Goal: Information Seeking & Learning: Learn about a topic

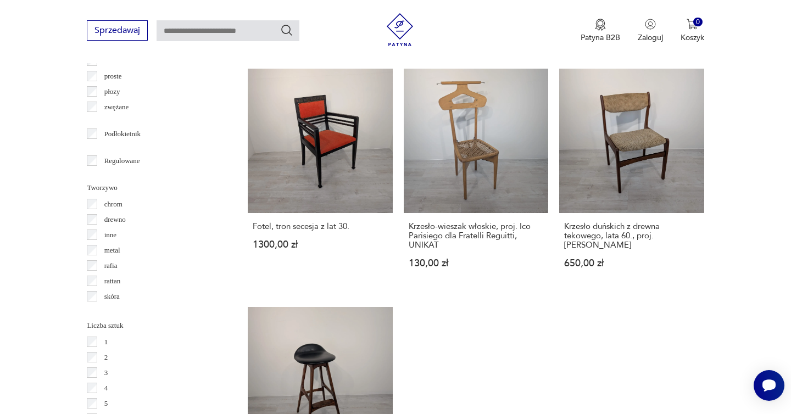
scroll to position [1530, 0]
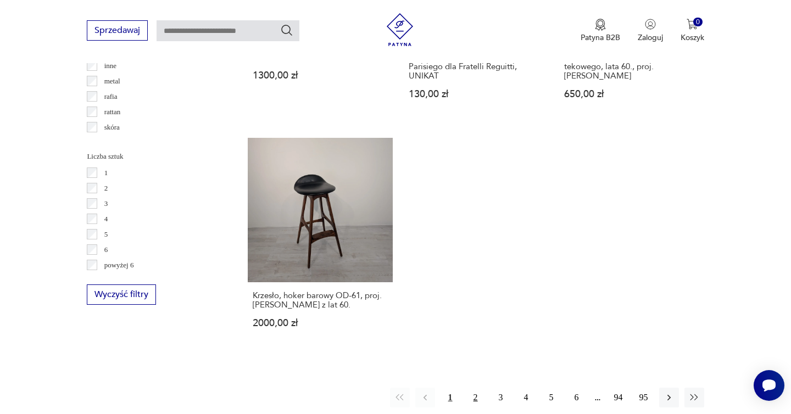
click at [478, 388] on button "2" at bounding box center [476, 398] width 20 height 20
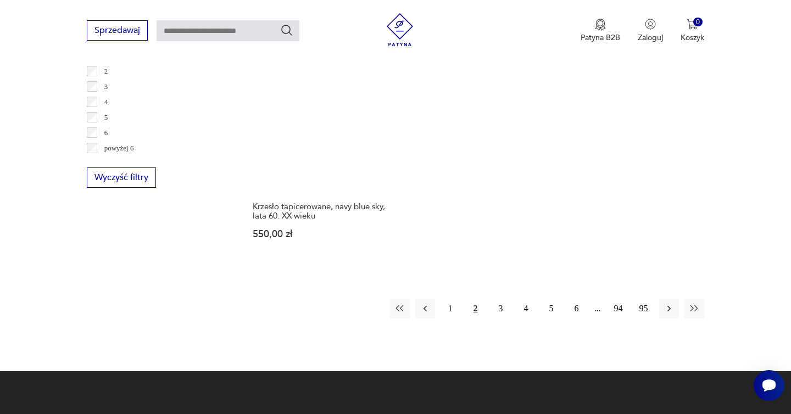
scroll to position [1653, 0]
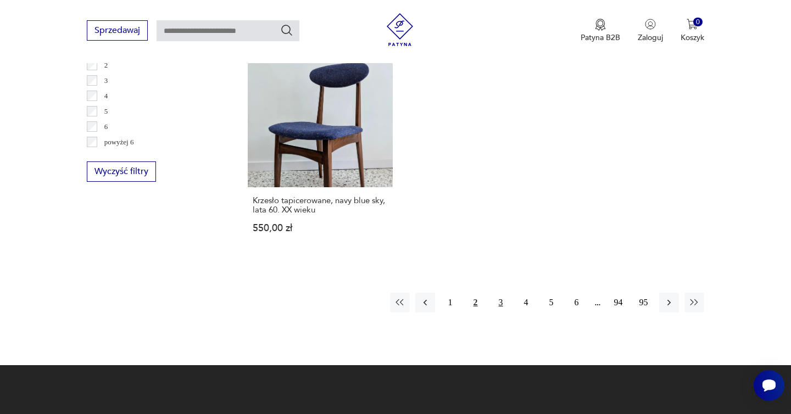
click at [497, 293] on button "3" at bounding box center [501, 303] width 20 height 20
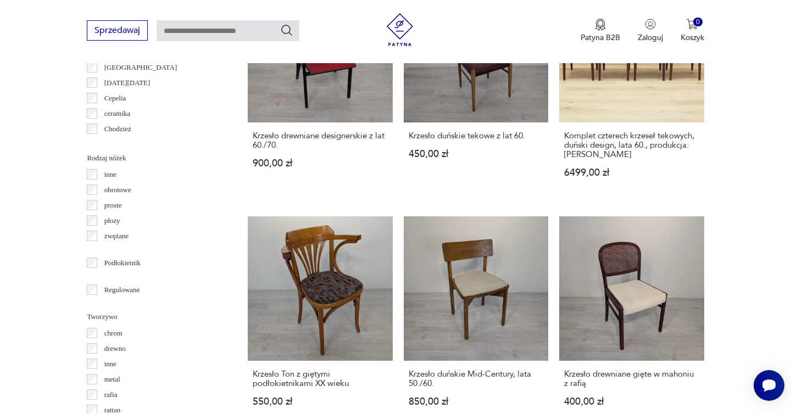
scroll to position [1306, 0]
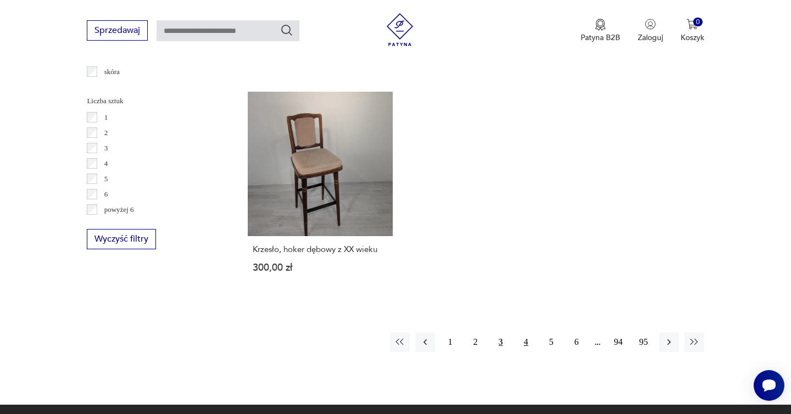
click at [525, 332] on button "4" at bounding box center [526, 342] width 20 height 20
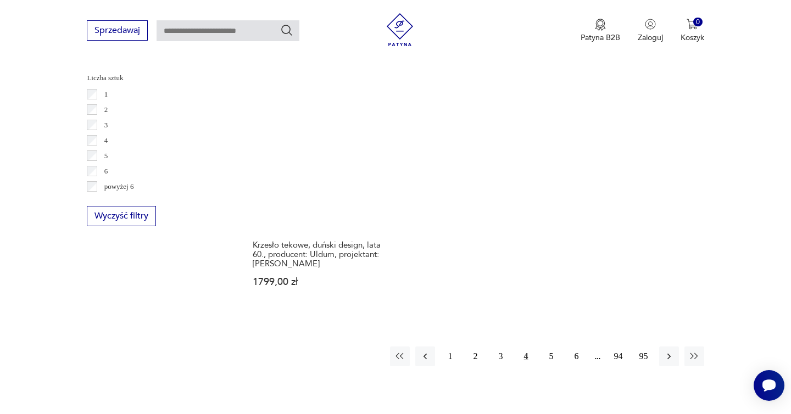
scroll to position [1616, 0]
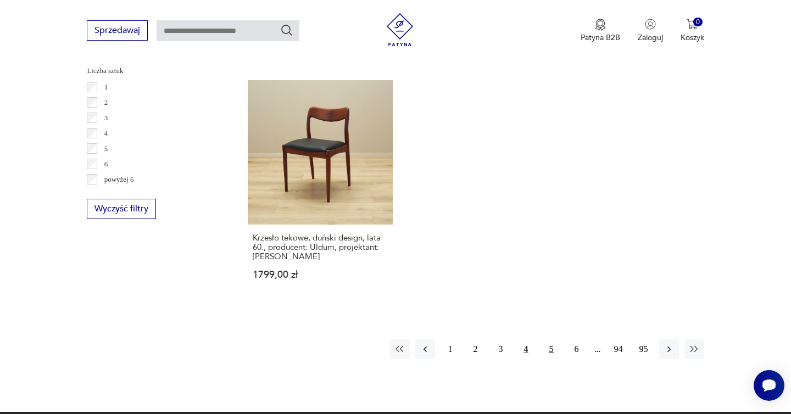
click at [552, 339] on button "5" at bounding box center [551, 349] width 20 height 20
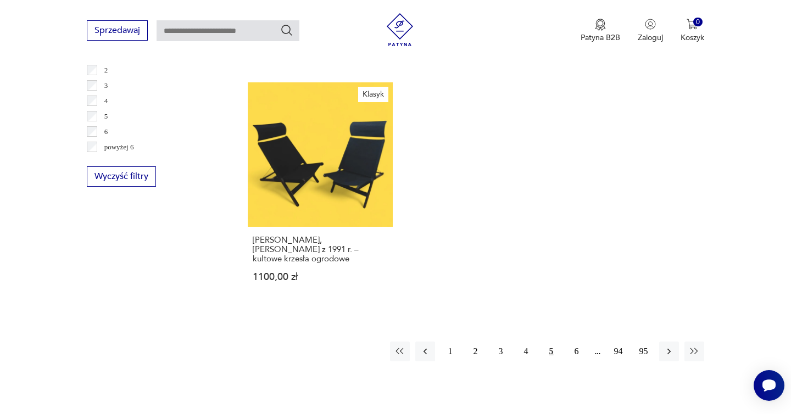
scroll to position [1655, 0]
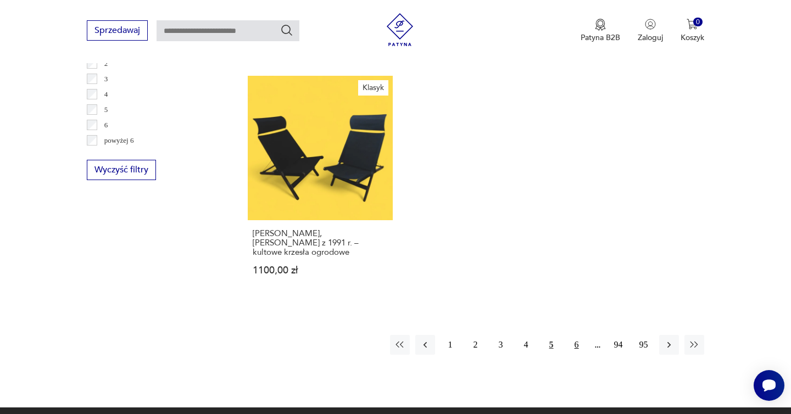
click at [575, 335] on button "6" at bounding box center [577, 345] width 20 height 20
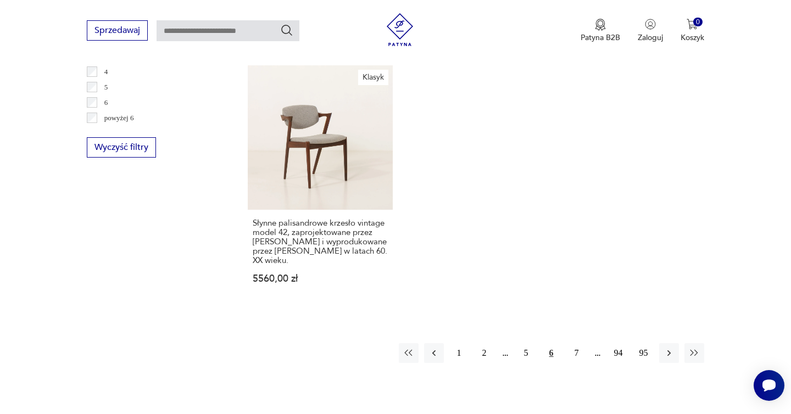
scroll to position [1769, 0]
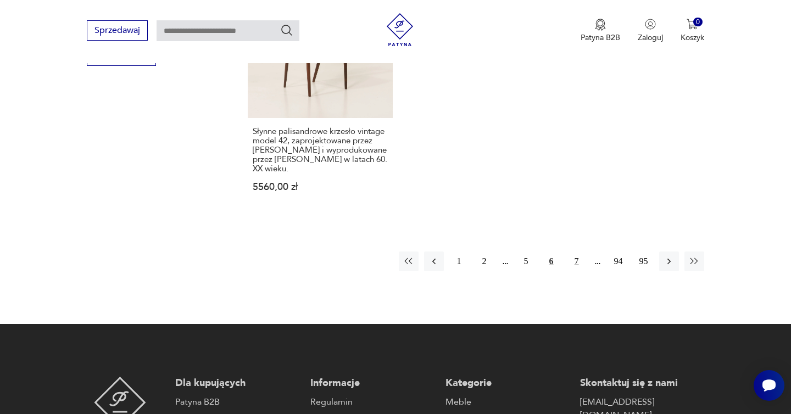
click at [573, 251] on button "7" at bounding box center [577, 261] width 20 height 20
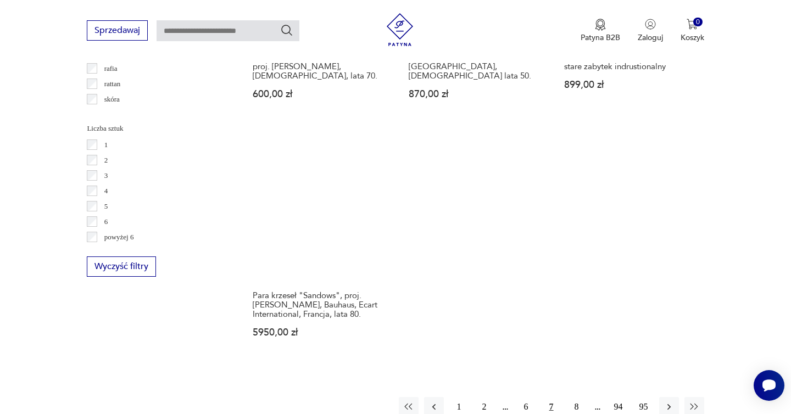
scroll to position [1606, 0]
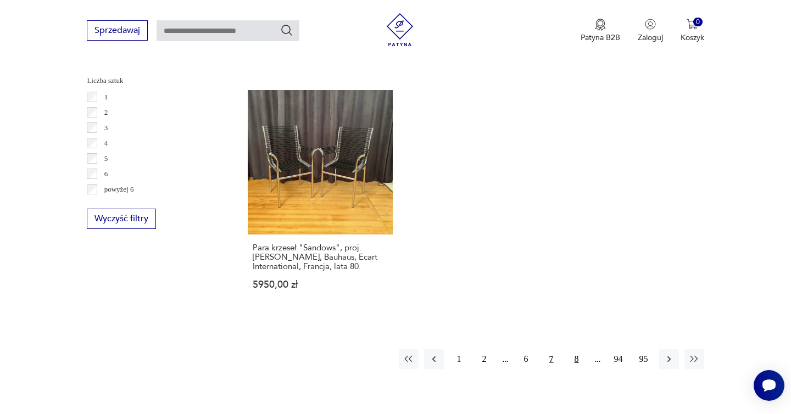
click at [577, 357] on button "8" at bounding box center [577, 359] width 20 height 20
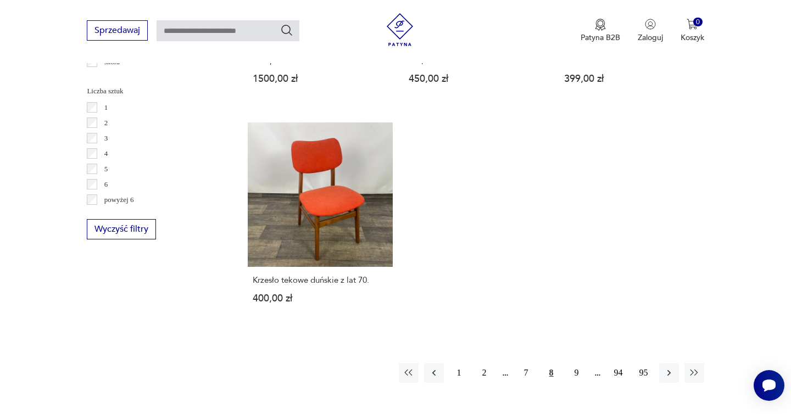
scroll to position [1602, 0]
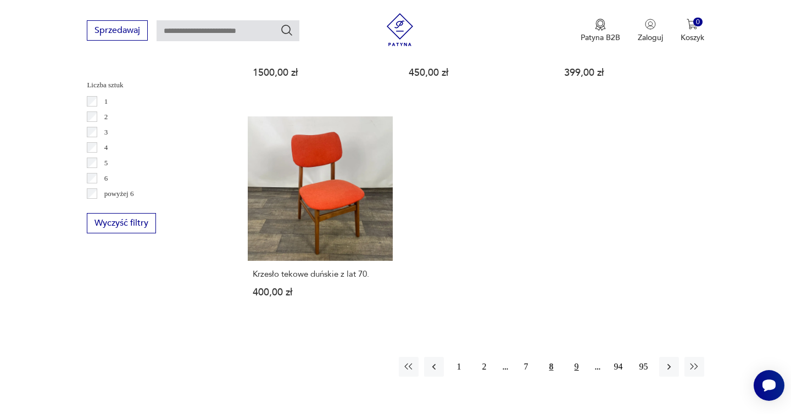
click at [574, 357] on button "9" at bounding box center [577, 367] width 20 height 20
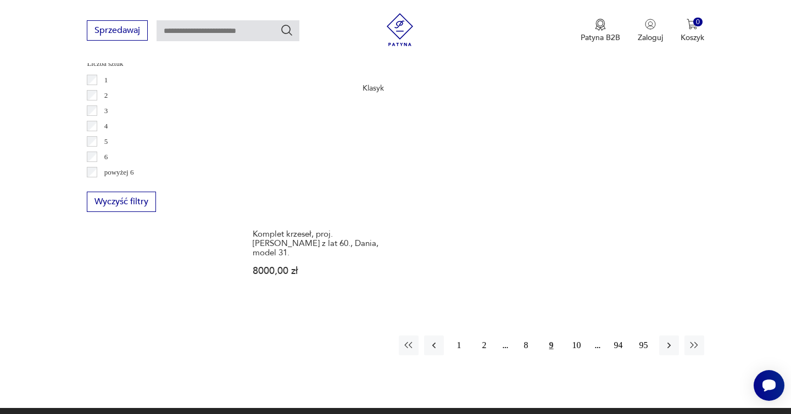
scroll to position [1647, 0]
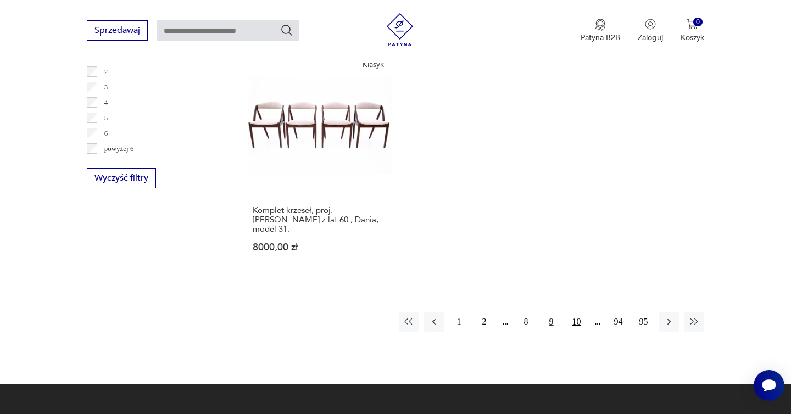
click at [579, 312] on button "10" at bounding box center [577, 322] width 20 height 20
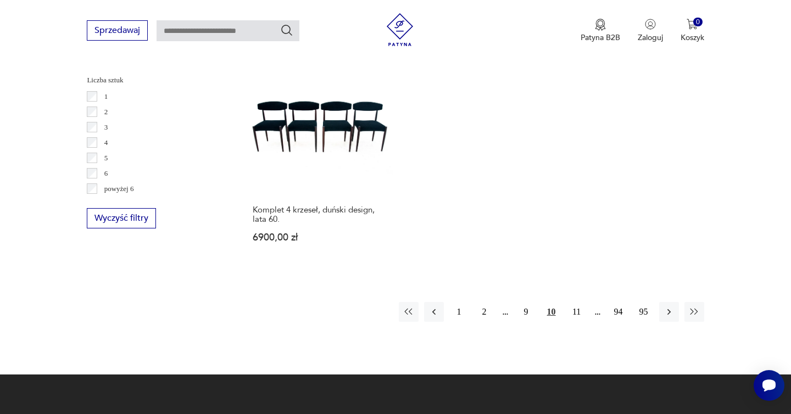
scroll to position [1628, 0]
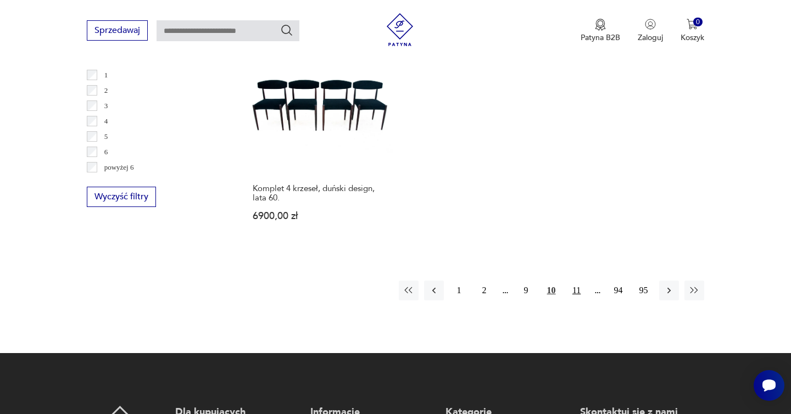
click at [578, 281] on button "11" at bounding box center [577, 291] width 20 height 20
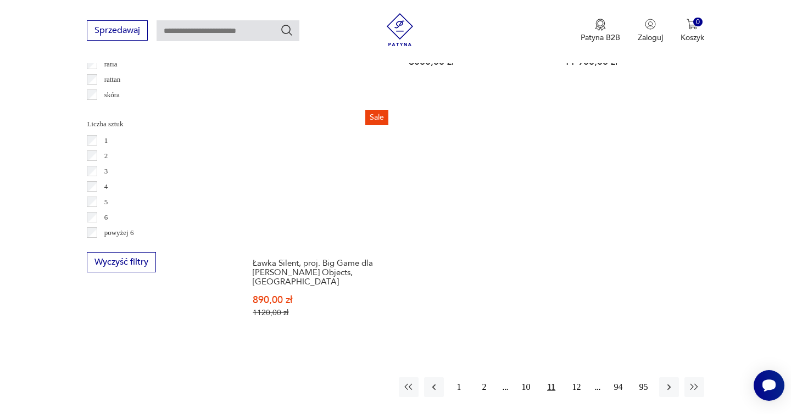
scroll to position [1584, 0]
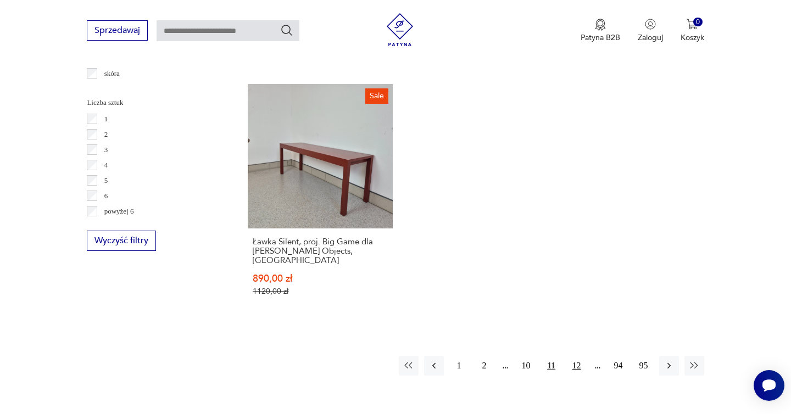
click at [576, 356] on button "12" at bounding box center [577, 366] width 20 height 20
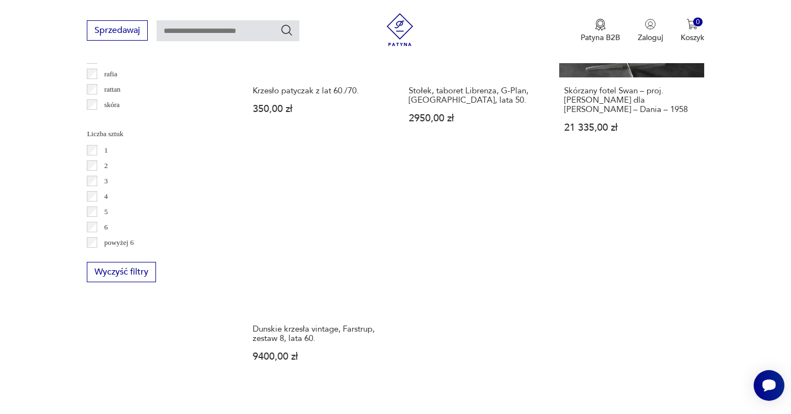
scroll to position [1596, 0]
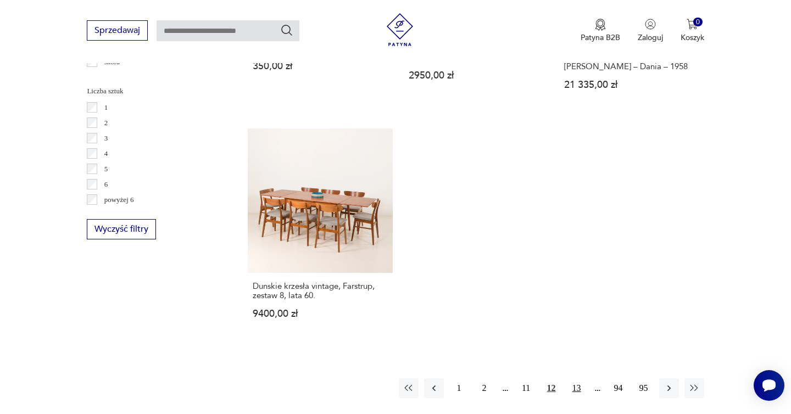
click at [581, 378] on button "13" at bounding box center [577, 388] width 20 height 20
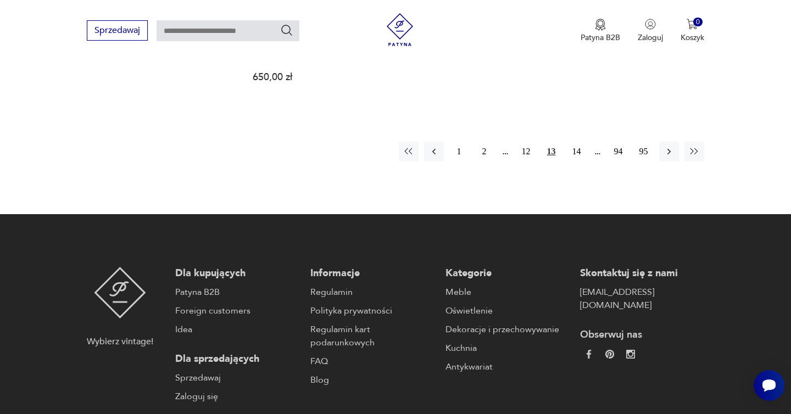
scroll to position [1865, 0]
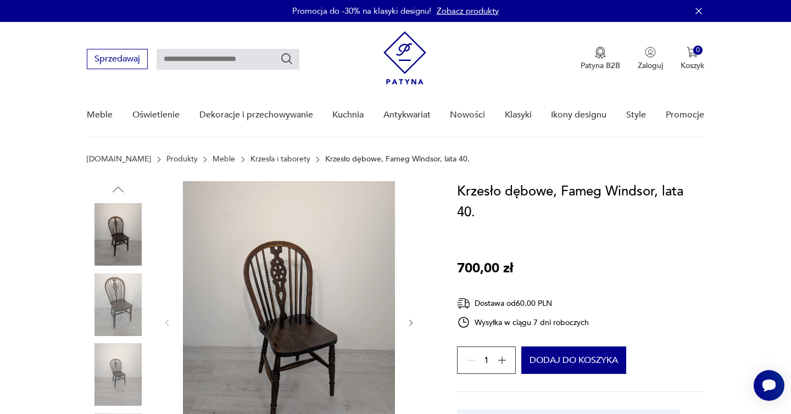
scroll to position [112, 0]
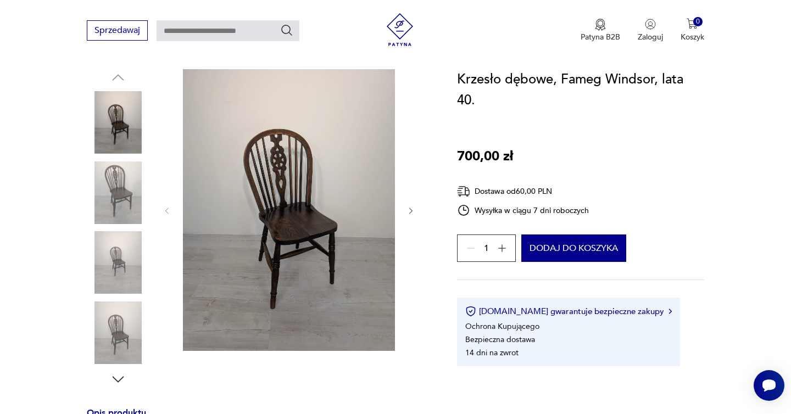
click at [412, 211] on icon "button" at bounding box center [410, 210] width 9 height 9
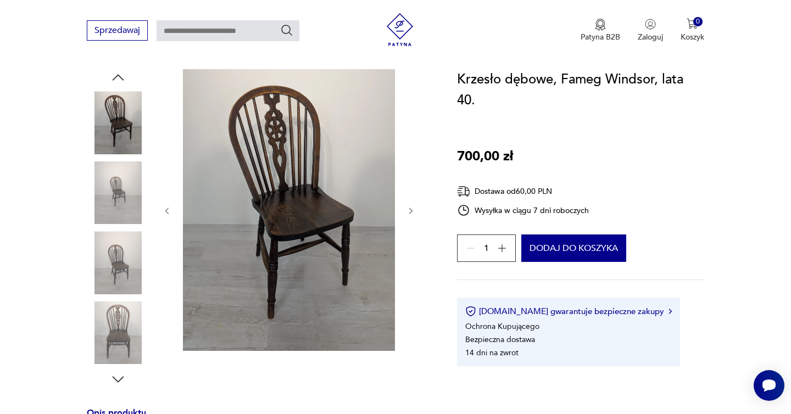
click at [412, 211] on icon "button" at bounding box center [410, 210] width 9 height 9
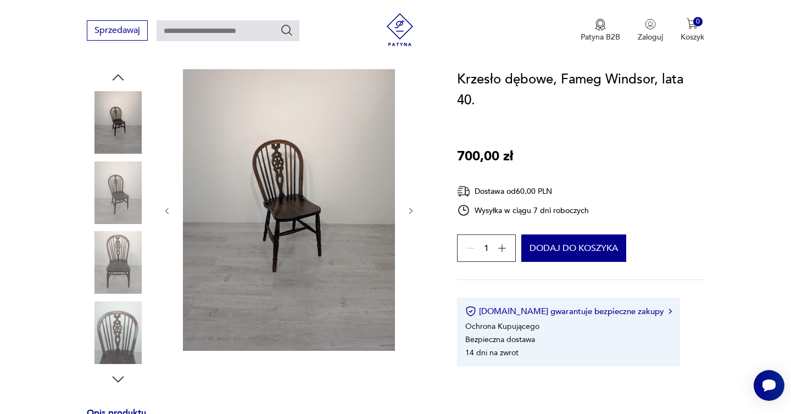
click at [412, 211] on icon "button" at bounding box center [410, 210] width 9 height 9
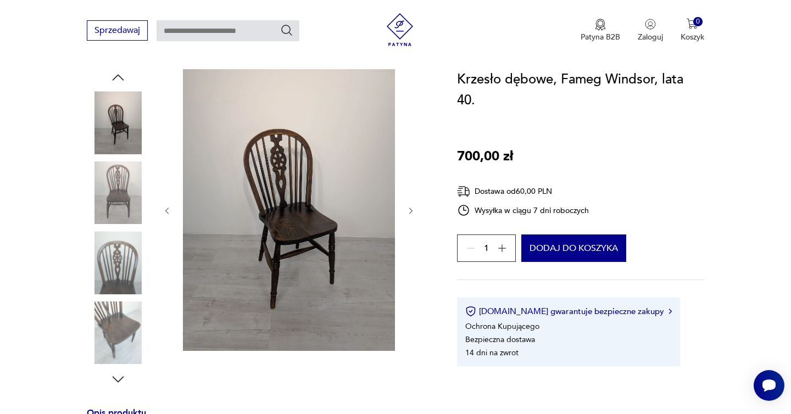
click at [412, 211] on icon "button" at bounding box center [410, 210] width 9 height 9
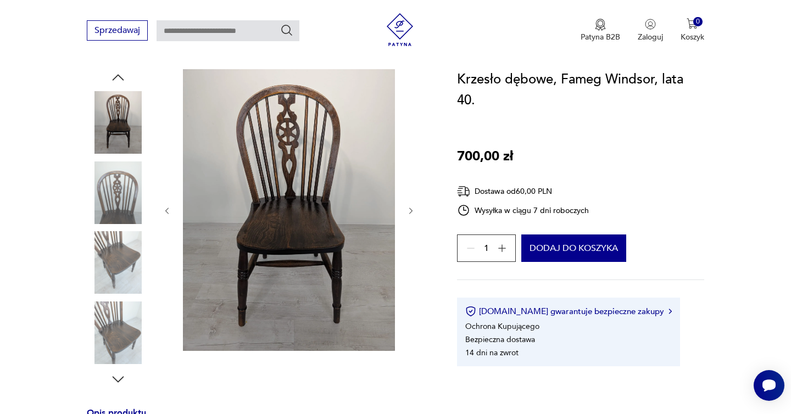
click at [412, 211] on icon "button" at bounding box center [410, 210] width 9 height 9
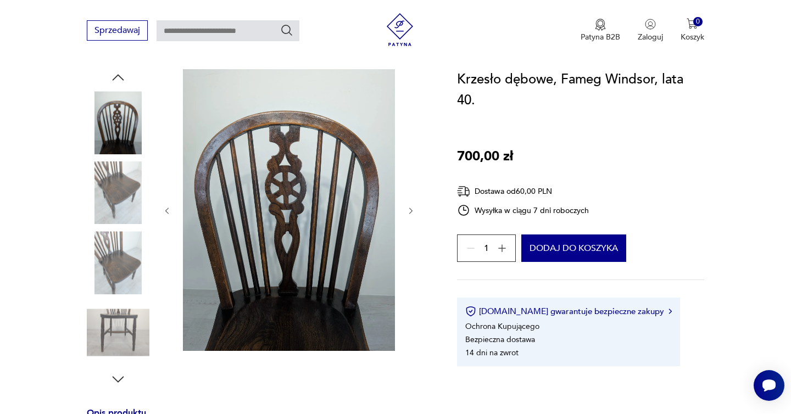
click at [412, 211] on icon "button" at bounding box center [410, 210] width 9 height 9
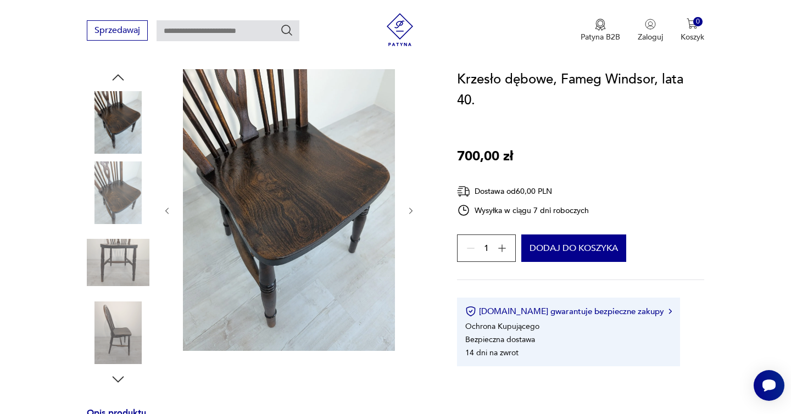
click at [412, 211] on icon "button" at bounding box center [410, 210] width 9 height 9
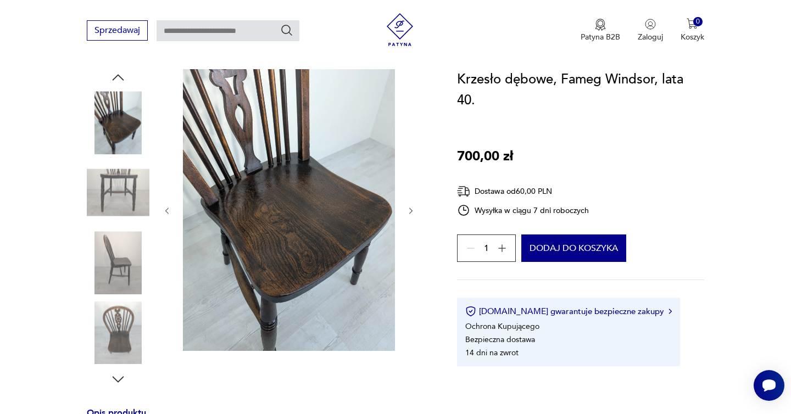
click at [412, 211] on icon "button" at bounding box center [410, 210] width 9 height 9
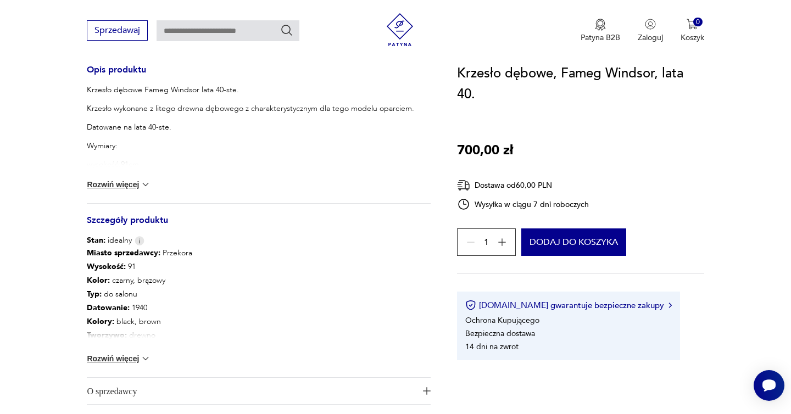
scroll to position [439, 0]
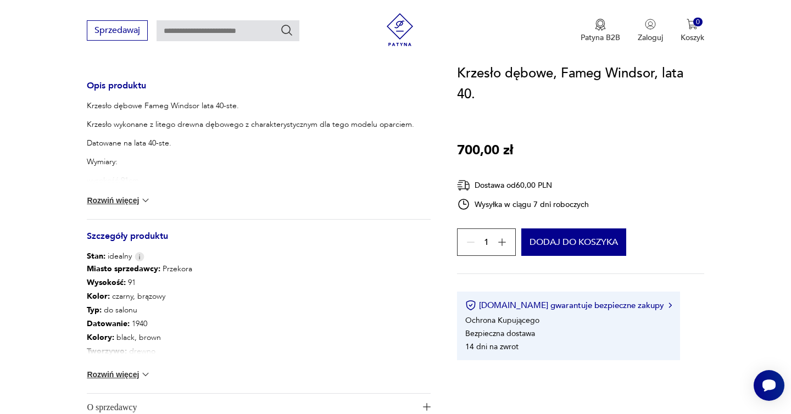
click at [128, 205] on button "Rozwiń więcej" at bounding box center [119, 200] width 64 height 11
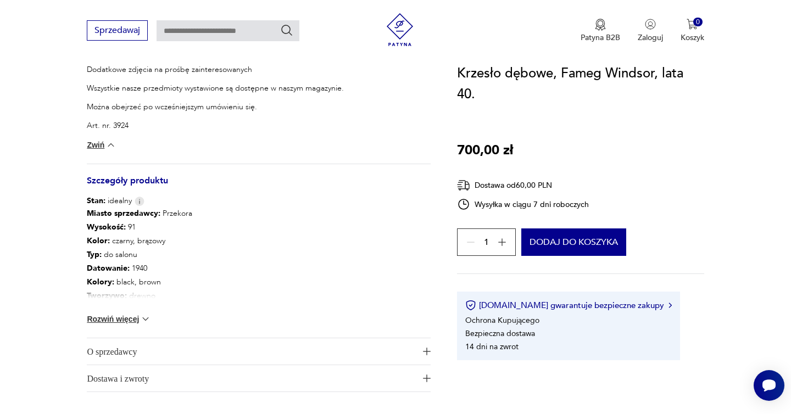
scroll to position [660, 0]
click at [342, 346] on span "O sprzedawcy" at bounding box center [251, 349] width 328 height 26
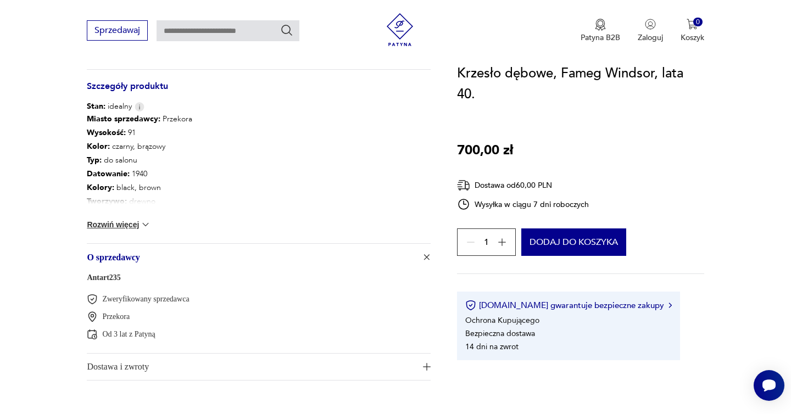
scroll to position [749, 0]
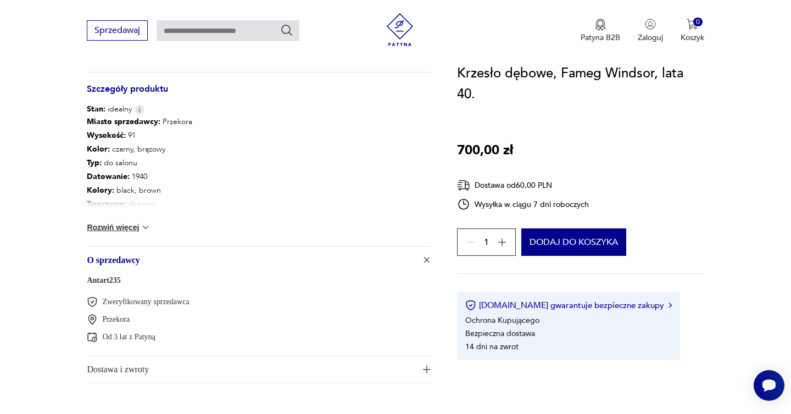
click at [140, 222] on img at bounding box center [145, 227] width 11 height 11
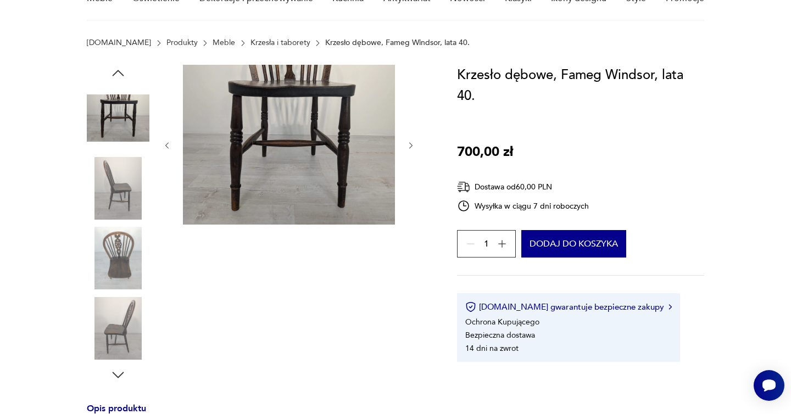
scroll to position [38, 0]
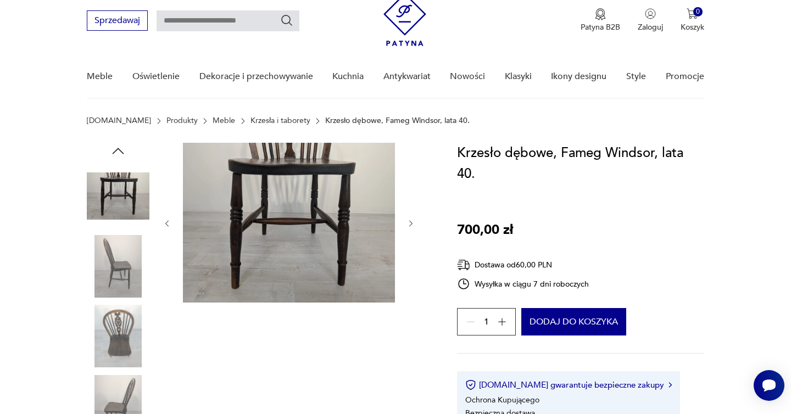
click at [242, 227] on img at bounding box center [289, 223] width 212 height 160
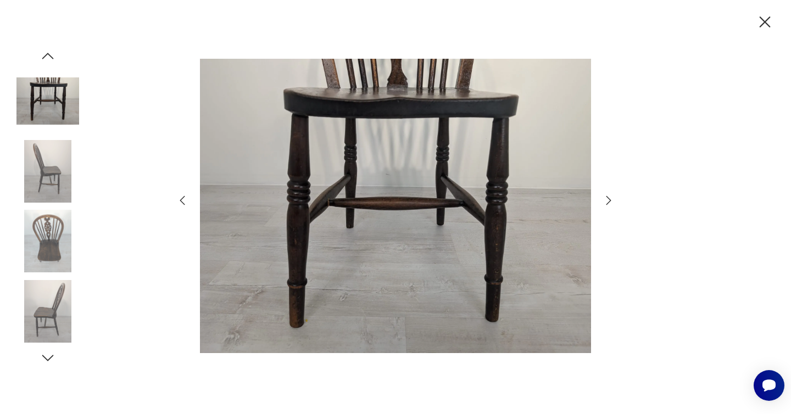
click at [607, 194] on icon "button" at bounding box center [608, 200] width 13 height 13
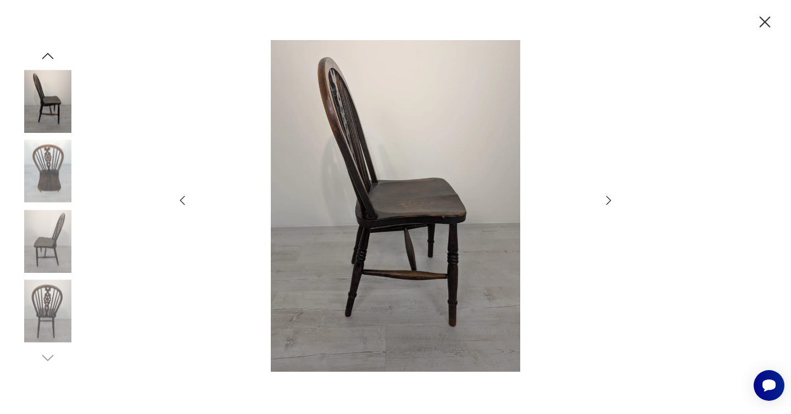
click at [609, 194] on icon "button" at bounding box center [608, 200] width 13 height 13
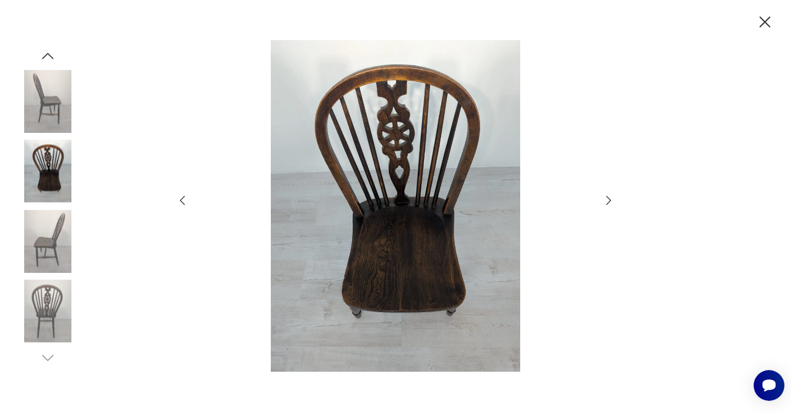
click at [609, 195] on icon "button" at bounding box center [608, 200] width 13 height 13
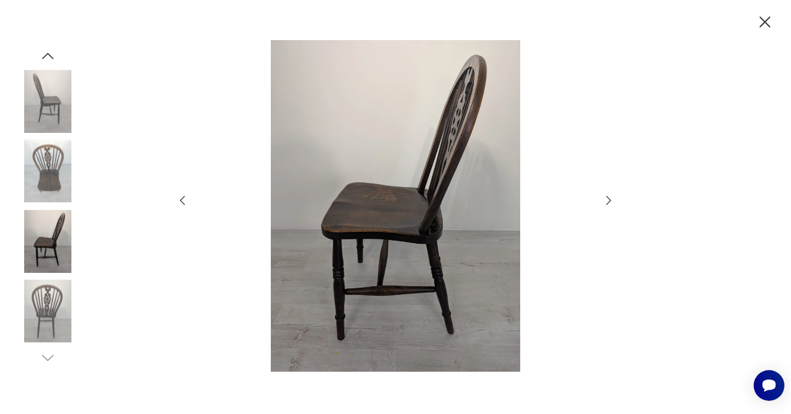
click at [610, 195] on icon "button" at bounding box center [608, 200] width 13 height 13
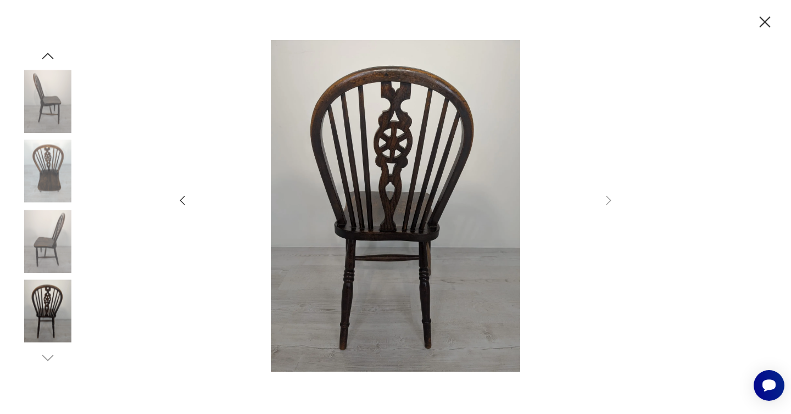
click at [768, 21] on icon "button" at bounding box center [764, 22] width 19 height 19
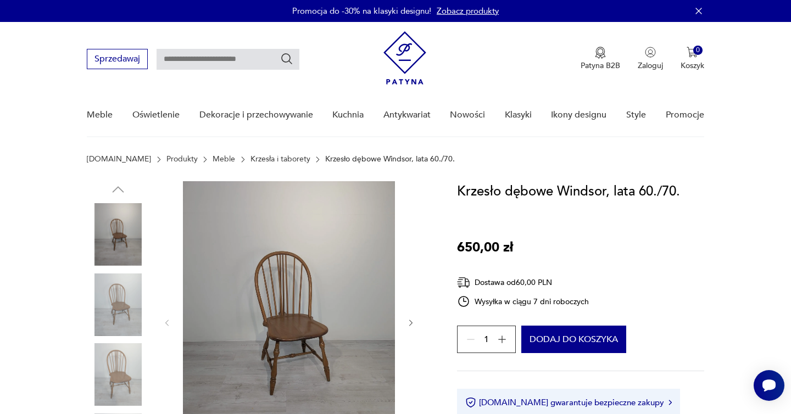
scroll to position [166, 0]
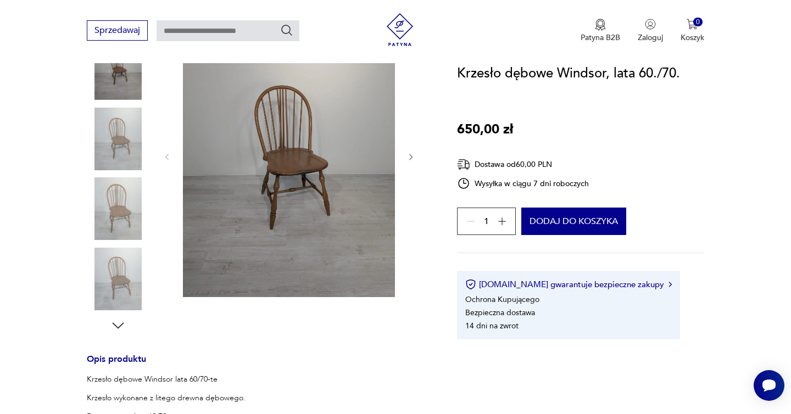
click at [412, 160] on icon "button" at bounding box center [410, 157] width 9 height 9
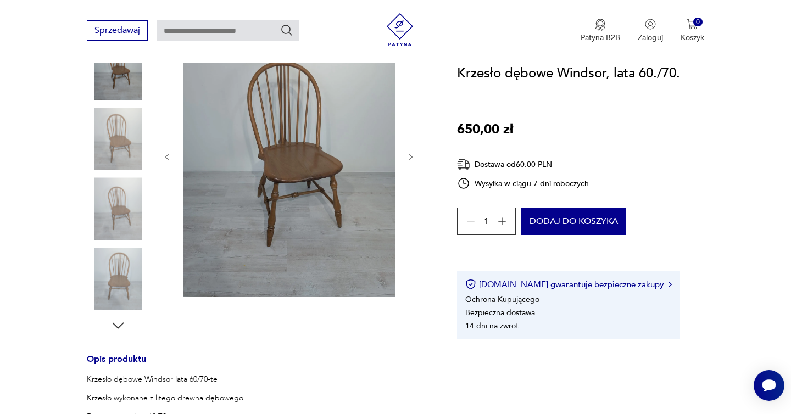
click at [412, 160] on icon "button" at bounding box center [410, 157] width 9 height 9
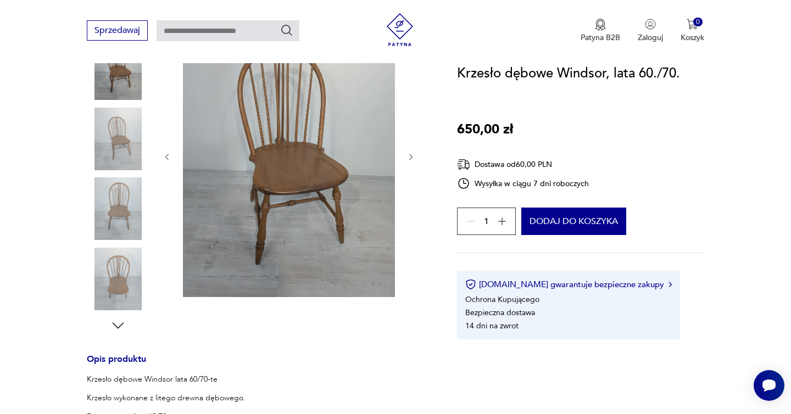
click at [412, 160] on icon "button" at bounding box center [410, 157] width 9 height 9
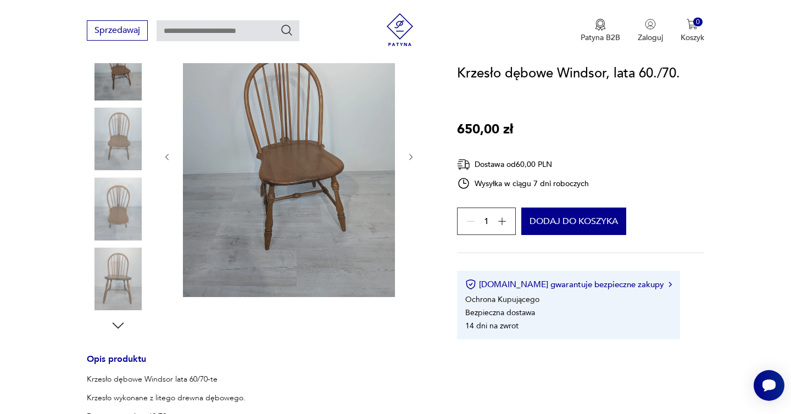
click at [412, 160] on icon "button" at bounding box center [410, 157] width 9 height 9
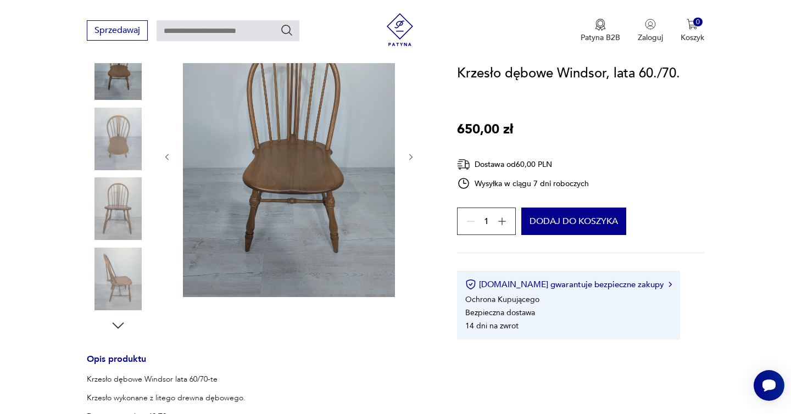
click at [412, 160] on icon "button" at bounding box center [410, 157] width 9 height 9
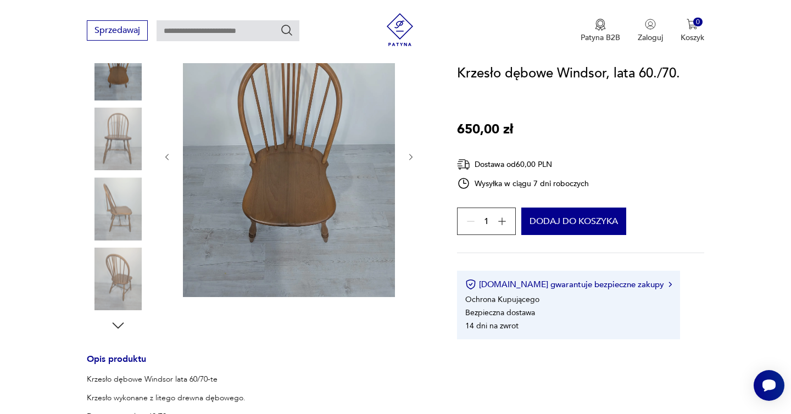
click at [412, 159] on icon "button" at bounding box center [410, 157] width 9 height 9
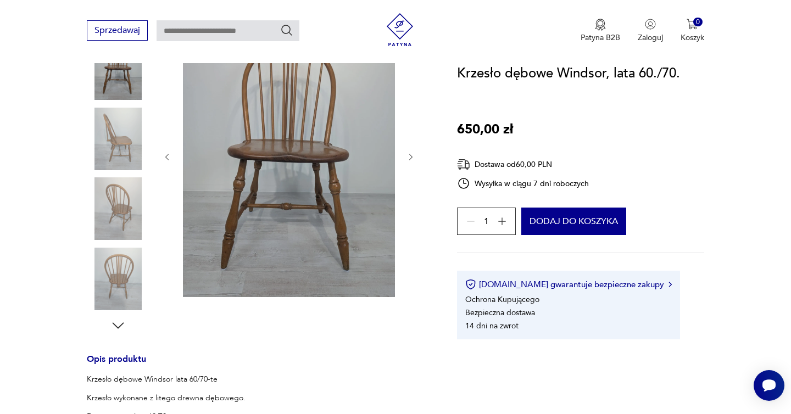
click at [412, 159] on icon "button" at bounding box center [410, 157] width 9 height 9
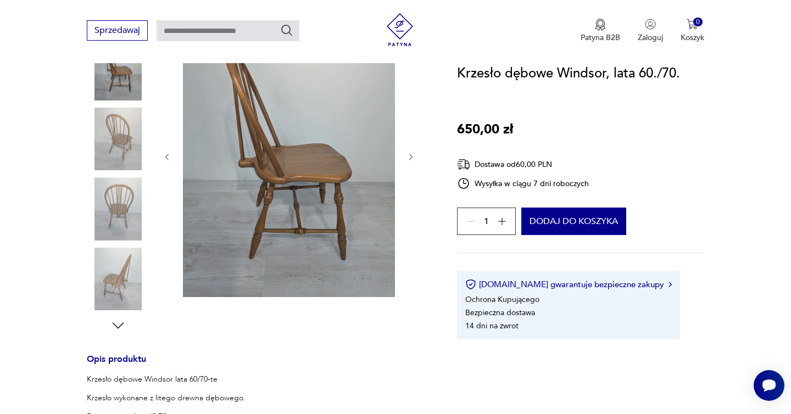
click at [412, 159] on icon "button" at bounding box center [410, 157] width 9 height 9
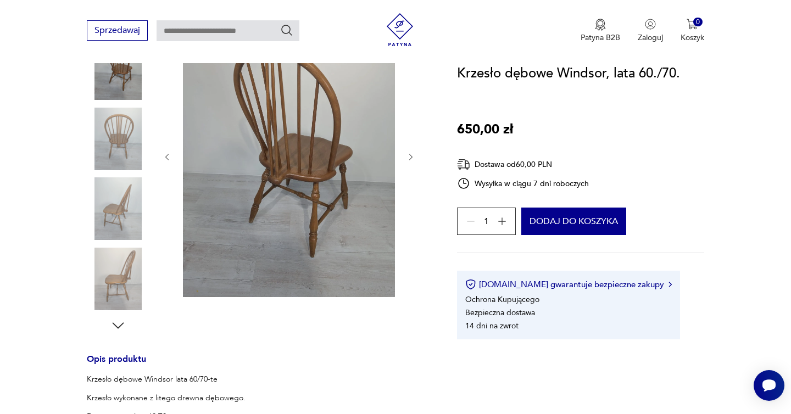
click at [412, 159] on icon "button" at bounding box center [410, 157] width 9 height 9
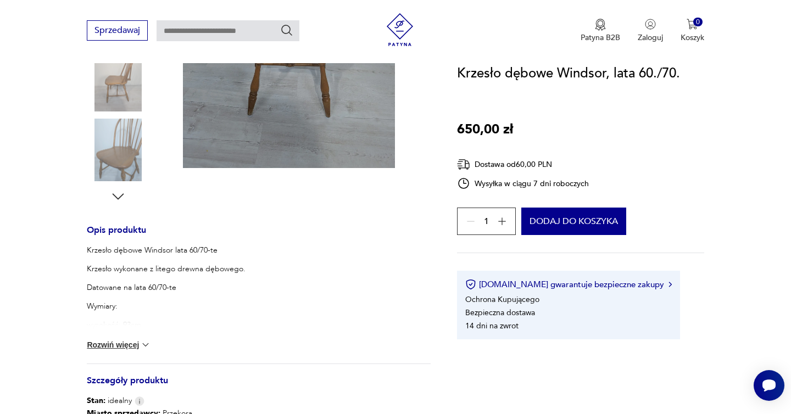
scroll to position [308, 0]
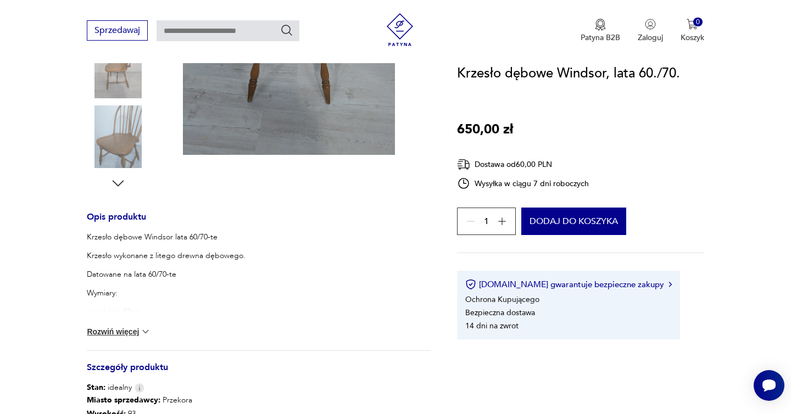
click at [114, 327] on button "Rozwiń więcej" at bounding box center [119, 331] width 64 height 11
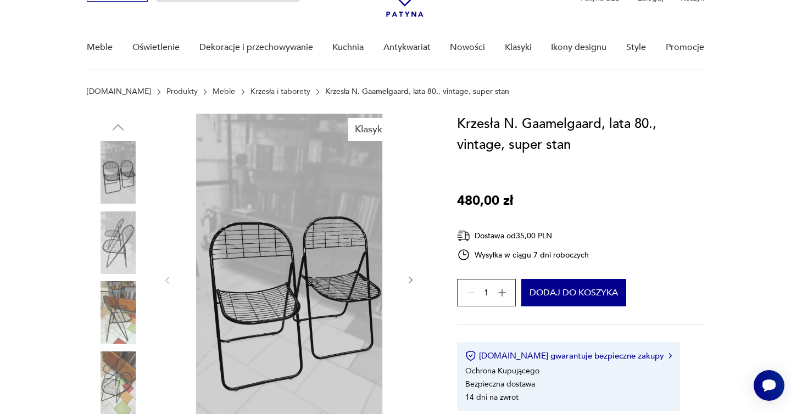
scroll to position [70, 0]
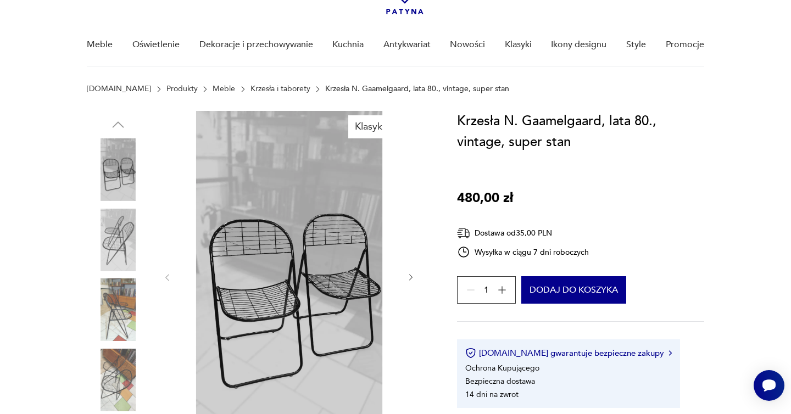
click at [409, 278] on icon "button" at bounding box center [410, 277] width 9 height 9
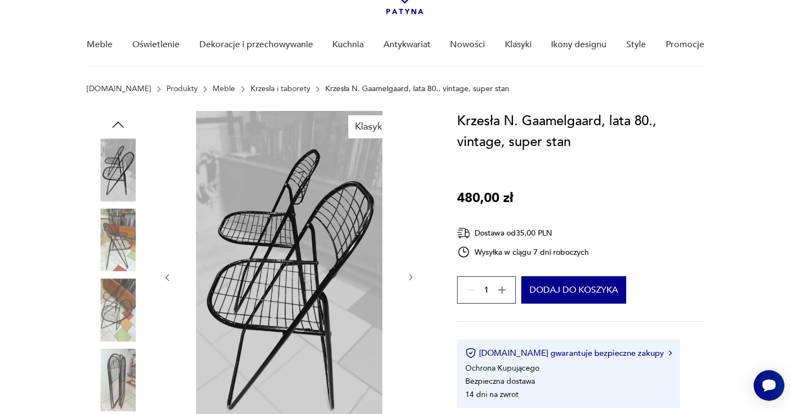
click at [409, 278] on icon "button" at bounding box center [410, 277] width 9 height 9
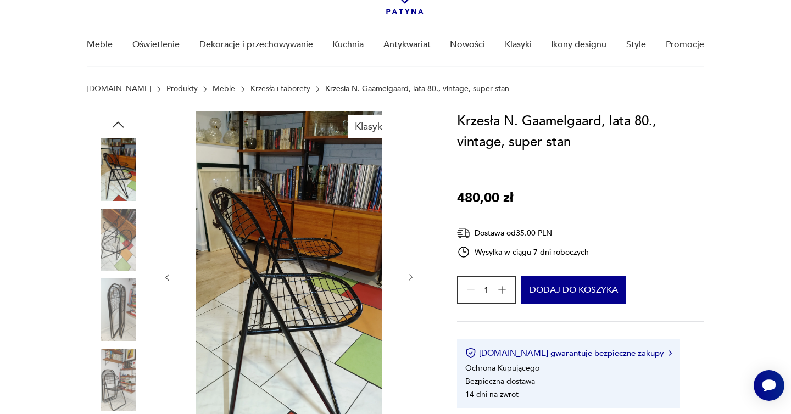
click at [409, 278] on icon "button" at bounding box center [410, 277] width 9 height 9
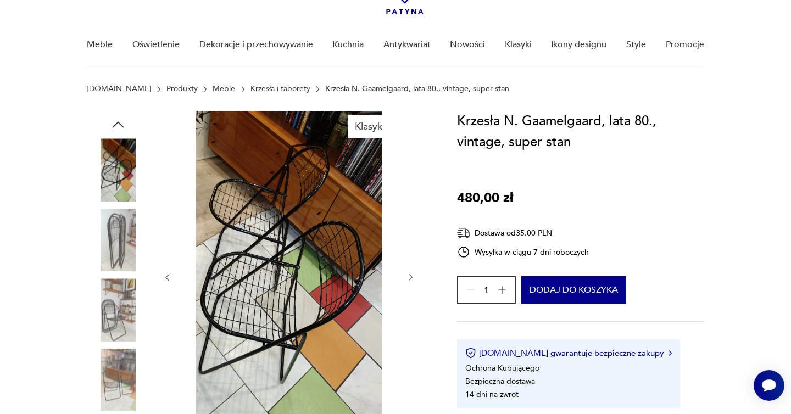
click at [409, 278] on icon "button" at bounding box center [410, 277] width 9 height 9
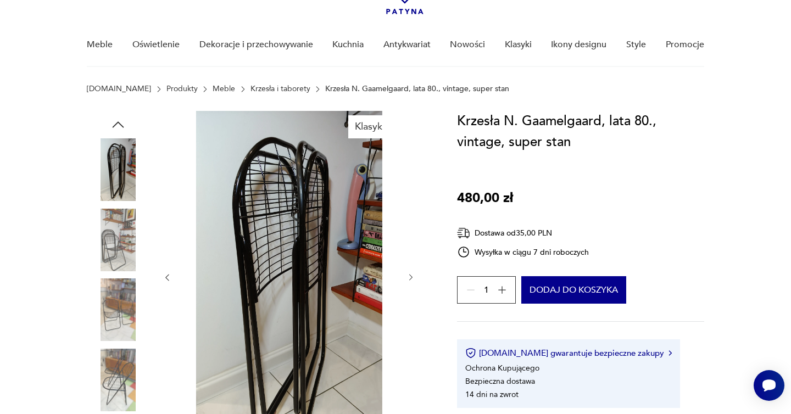
click at [409, 278] on icon "button" at bounding box center [410, 277] width 9 height 9
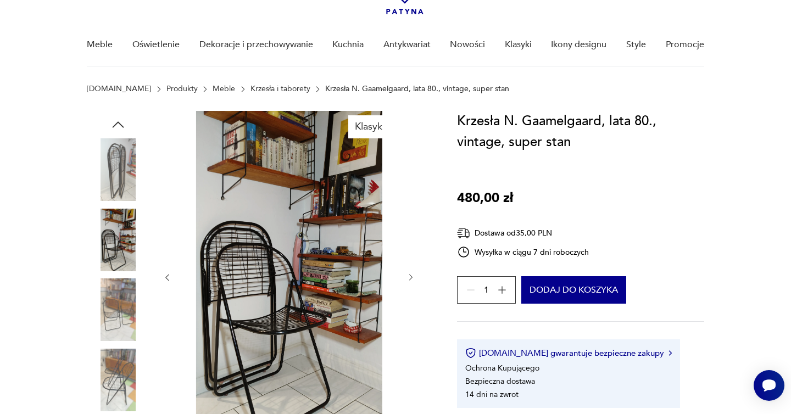
click at [409, 278] on icon "button" at bounding box center [410, 277] width 9 height 9
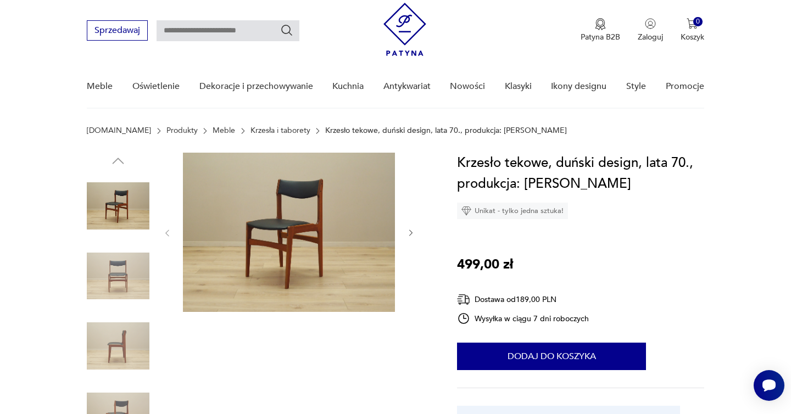
scroll to position [57, 0]
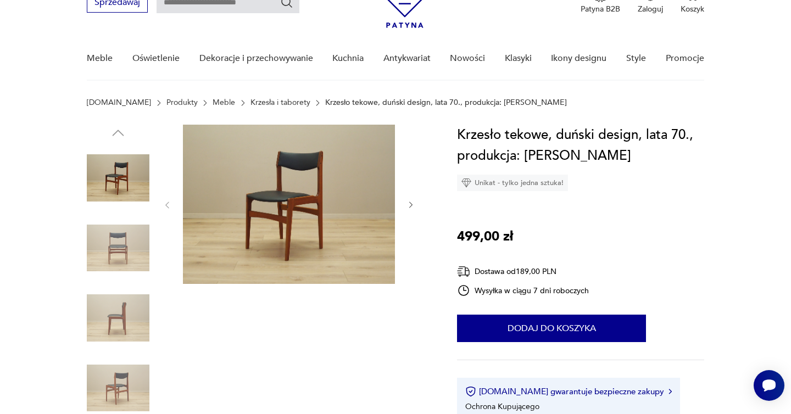
click at [411, 204] on icon "button" at bounding box center [410, 205] width 3 height 7
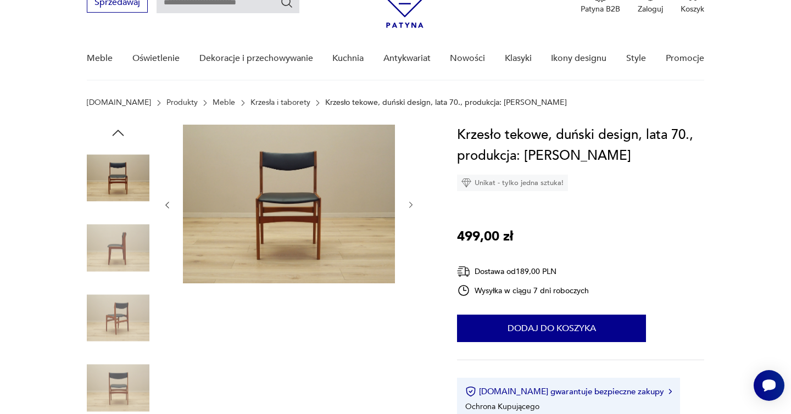
click at [411, 204] on icon "button" at bounding box center [410, 205] width 3 height 7
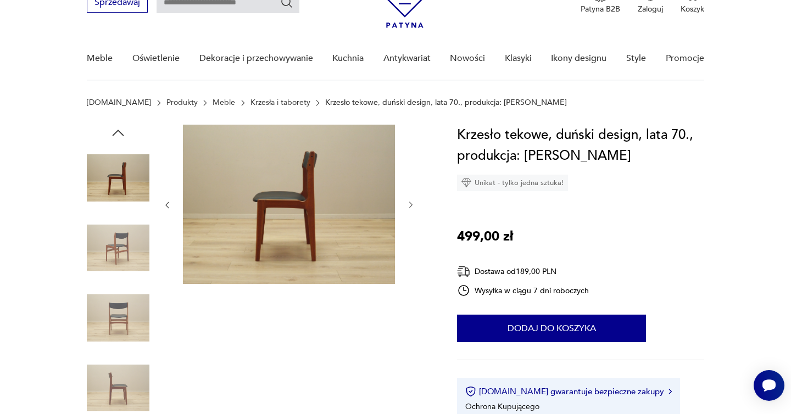
click at [411, 204] on icon "button" at bounding box center [410, 205] width 3 height 7
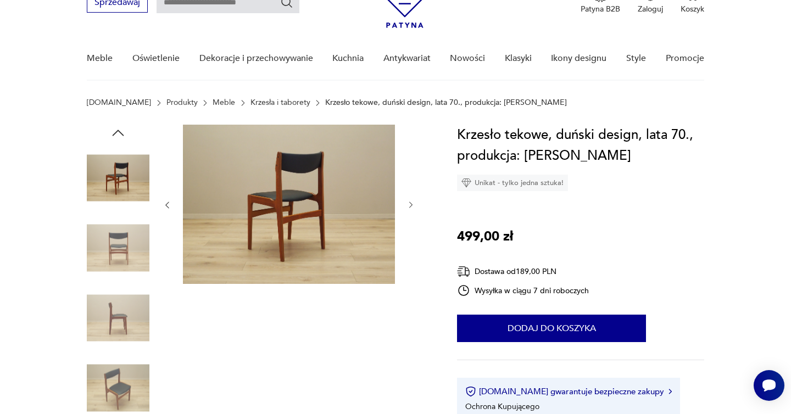
click at [411, 204] on icon "button" at bounding box center [410, 205] width 3 height 7
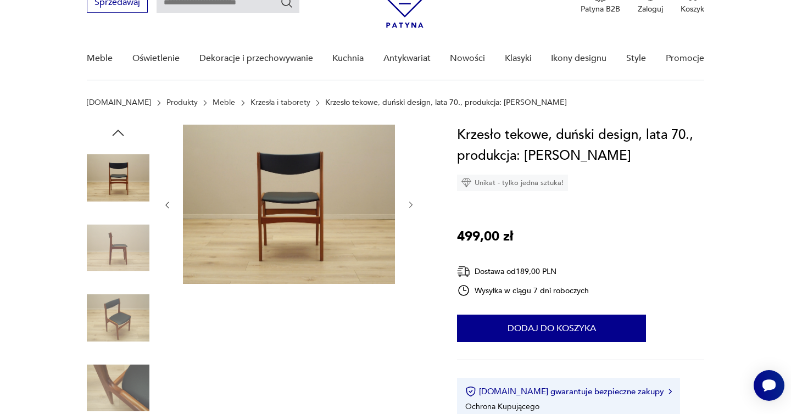
click at [411, 204] on icon "button" at bounding box center [410, 205] width 3 height 7
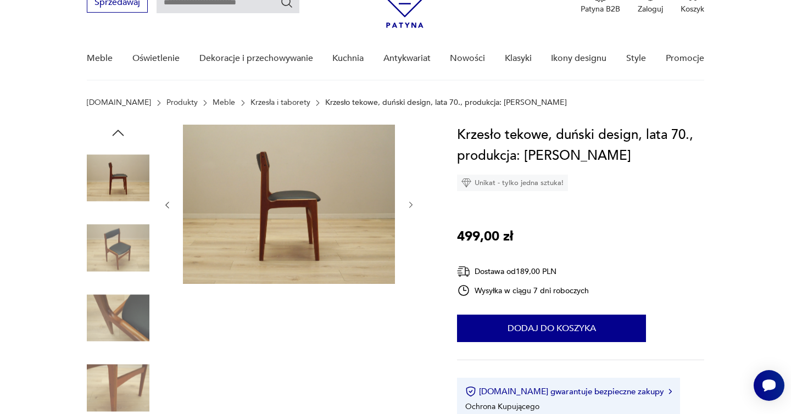
click at [411, 204] on icon "button" at bounding box center [410, 205] width 3 height 7
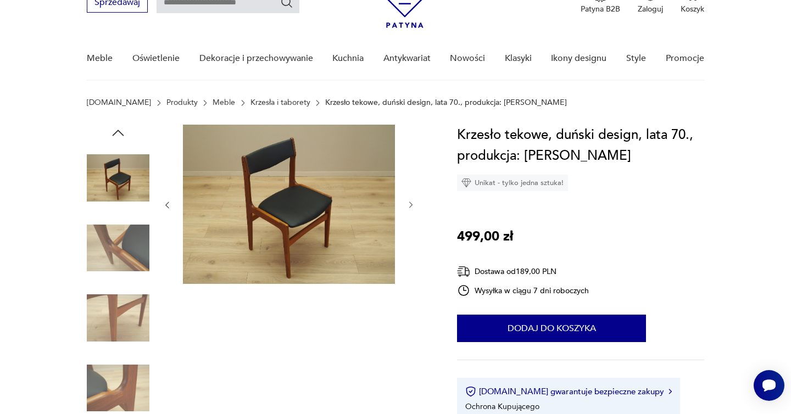
click at [411, 204] on icon "button" at bounding box center [410, 205] width 3 height 7
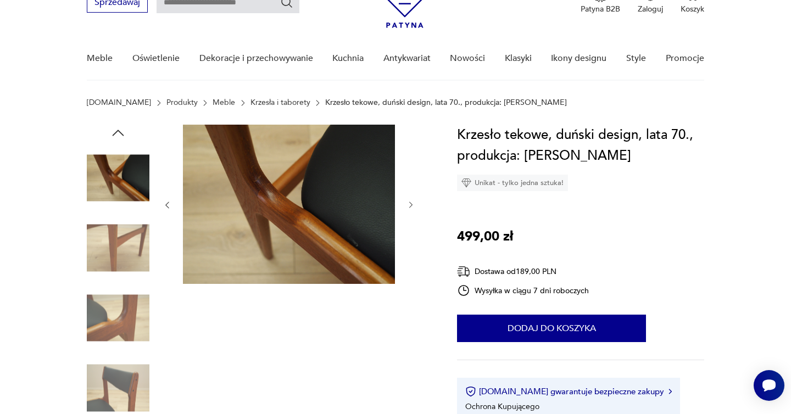
click at [411, 203] on icon "button" at bounding box center [410, 204] width 9 height 9
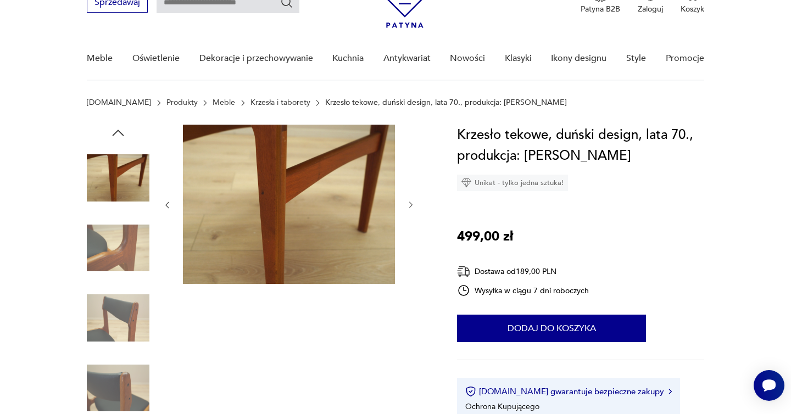
click at [411, 203] on icon "button" at bounding box center [410, 204] width 9 height 9
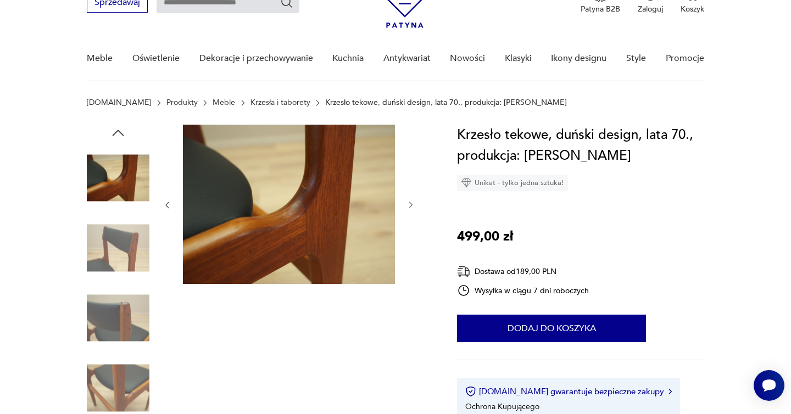
click at [411, 203] on icon "button" at bounding box center [410, 204] width 9 height 9
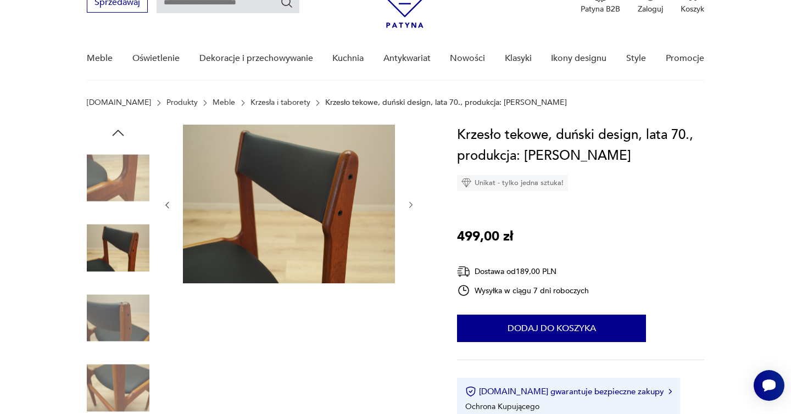
click at [411, 203] on icon "button" at bounding box center [410, 204] width 9 height 9
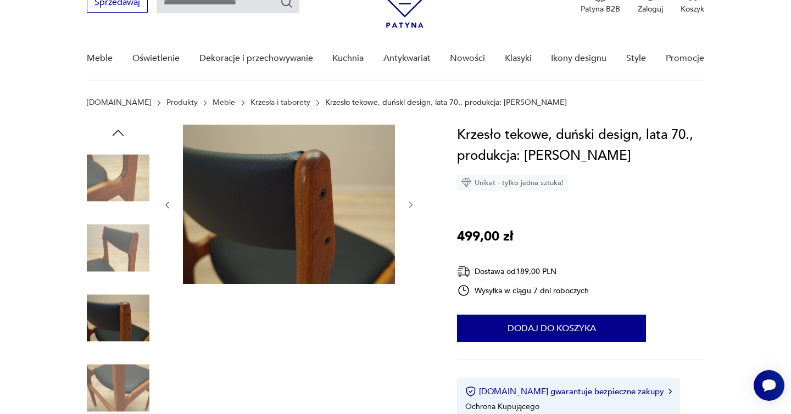
click at [411, 203] on icon "button" at bounding box center [410, 204] width 9 height 9
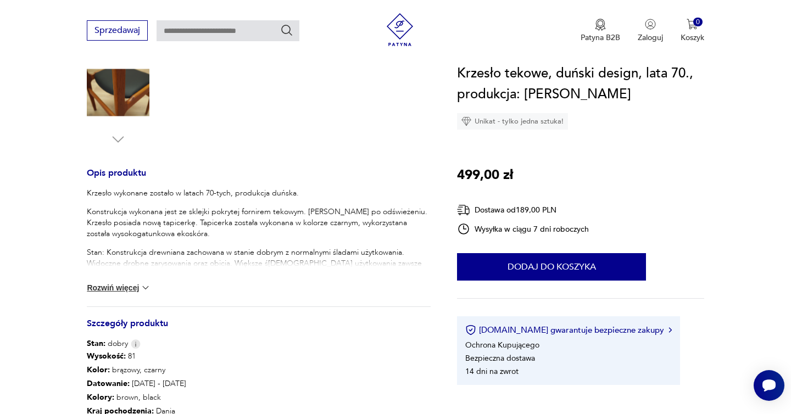
scroll to position [383, 0]
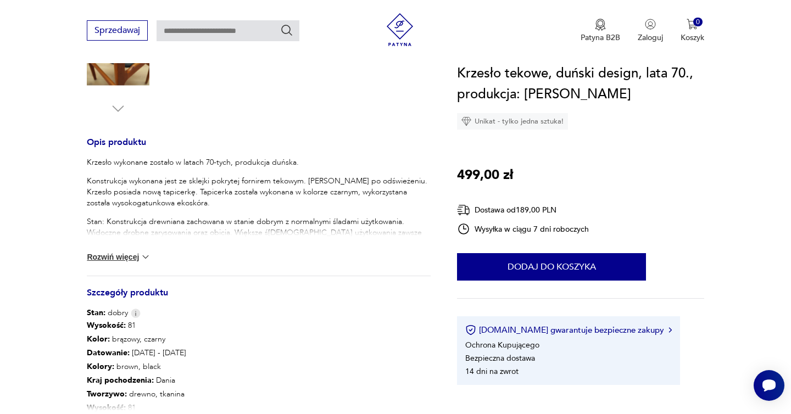
click at [143, 253] on img at bounding box center [145, 256] width 11 height 11
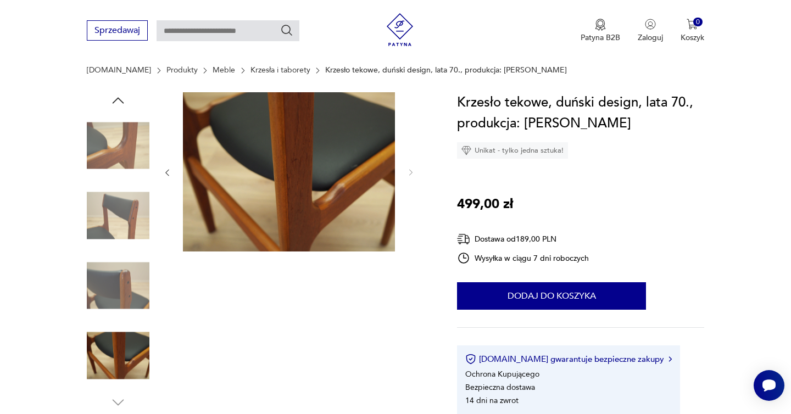
scroll to position [0, 0]
